Goal: Task Accomplishment & Management: Manage account settings

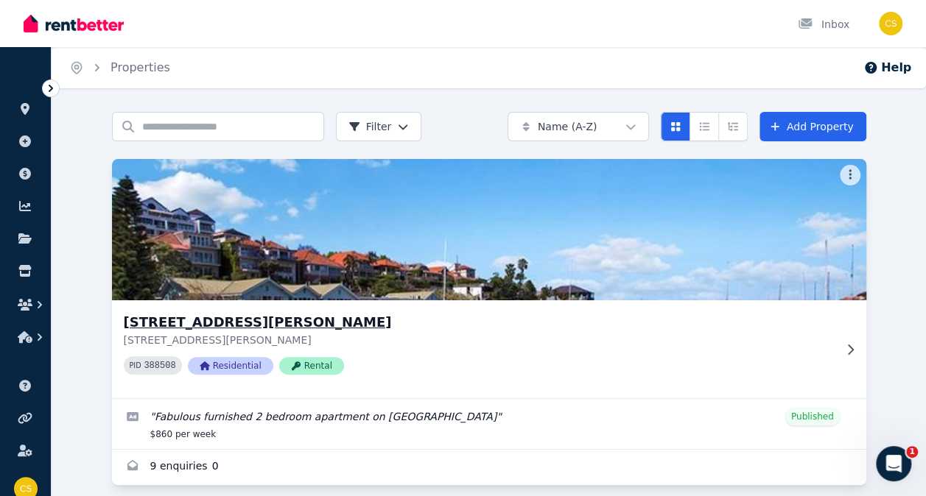
scroll to position [15, 0]
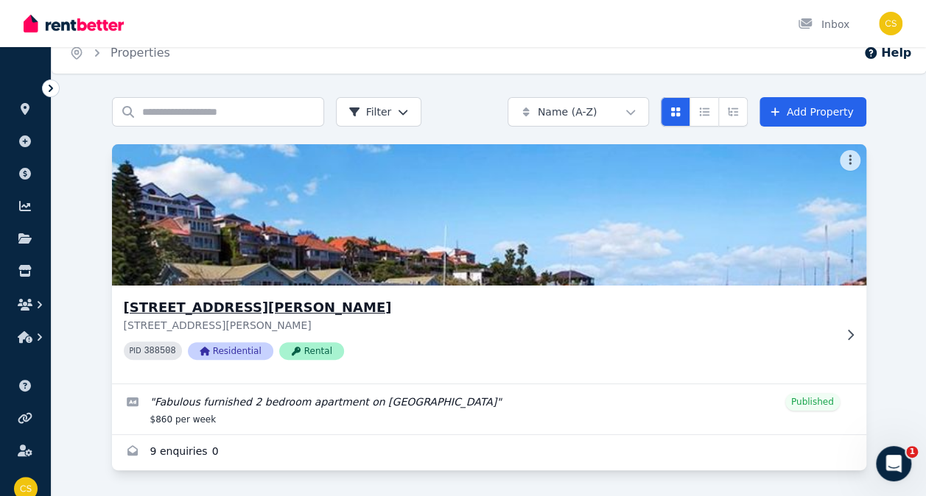
click at [393, 250] on img at bounding box center [489, 215] width 792 height 149
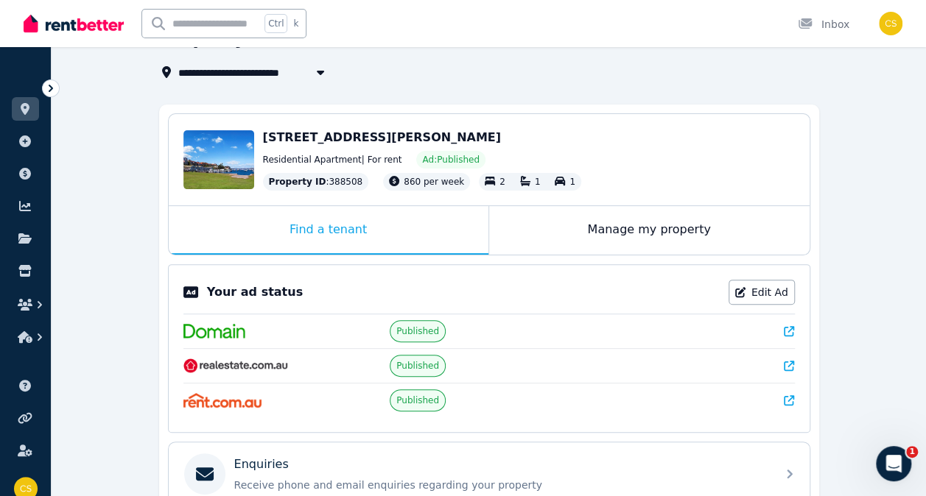
scroll to position [79, 0]
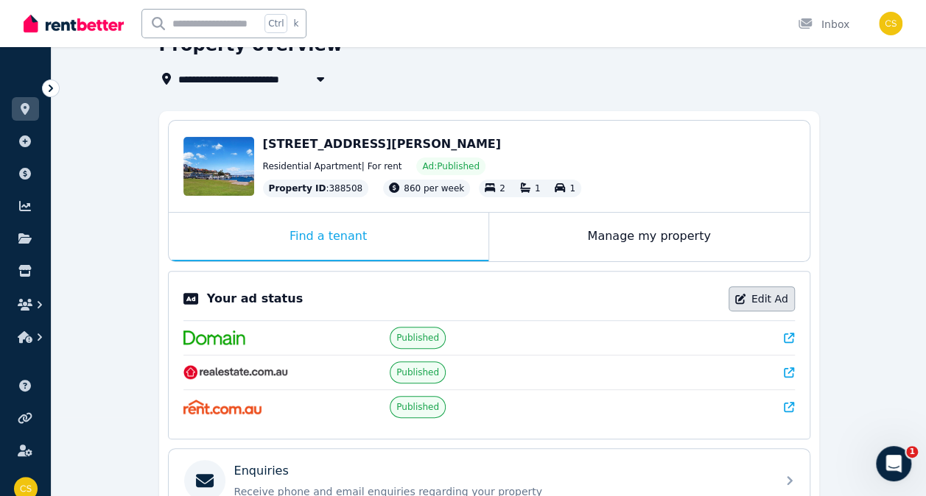
click at [750, 301] on link "Edit Ad" at bounding box center [761, 298] width 66 height 25
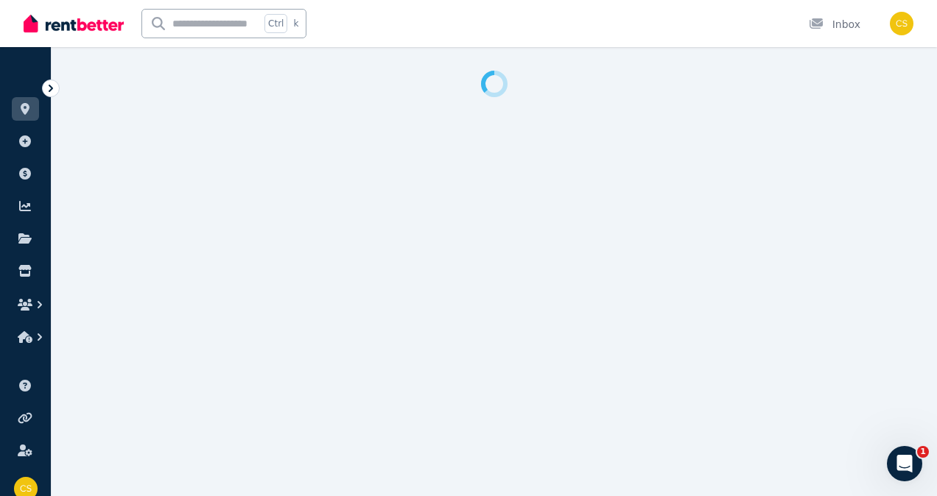
select select "**********"
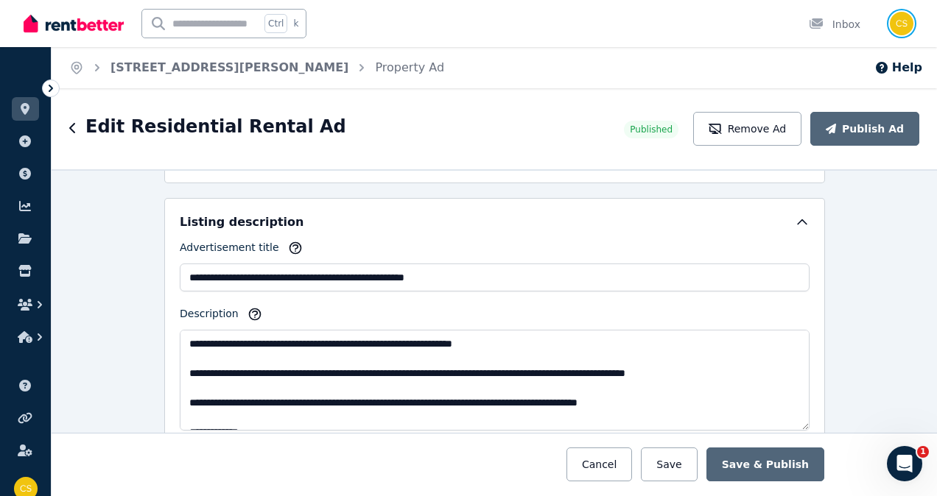
click at [906, 27] on img "button" at bounding box center [902, 24] width 24 height 24
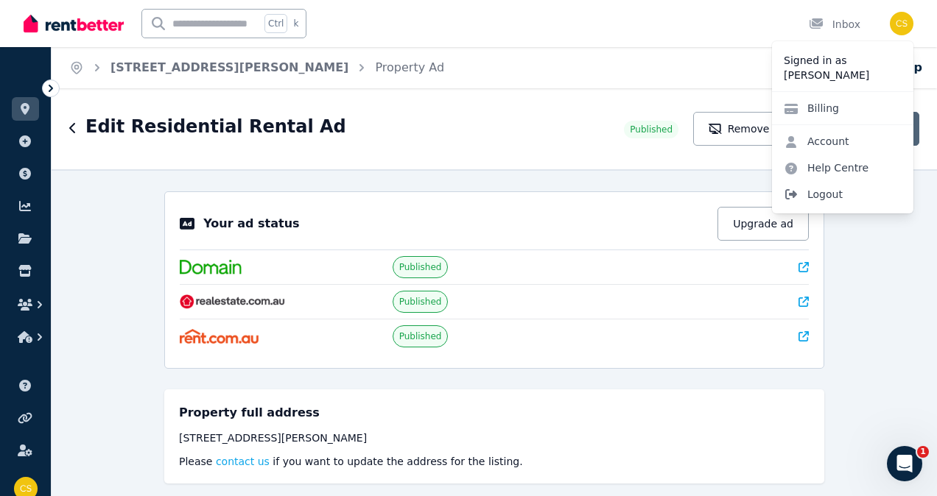
click at [835, 194] on span "Logout" at bounding box center [842, 194] width 141 height 27
